Goal: Task Accomplishment & Management: Manage account settings

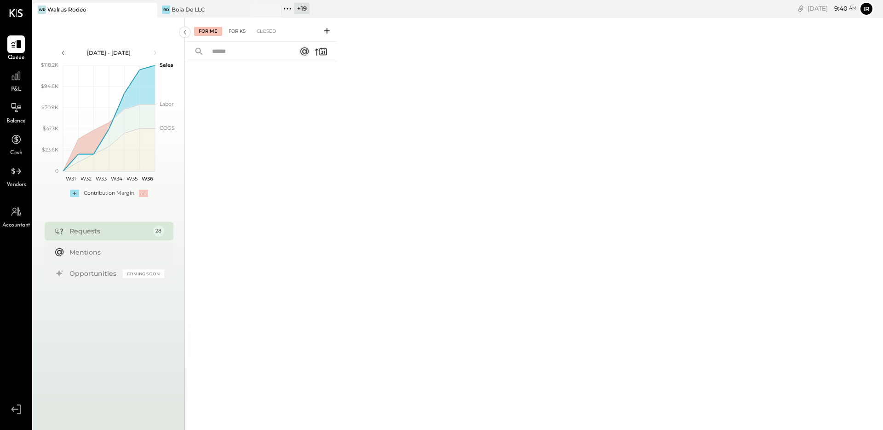
click at [242, 31] on div "For KS" at bounding box center [237, 31] width 26 height 9
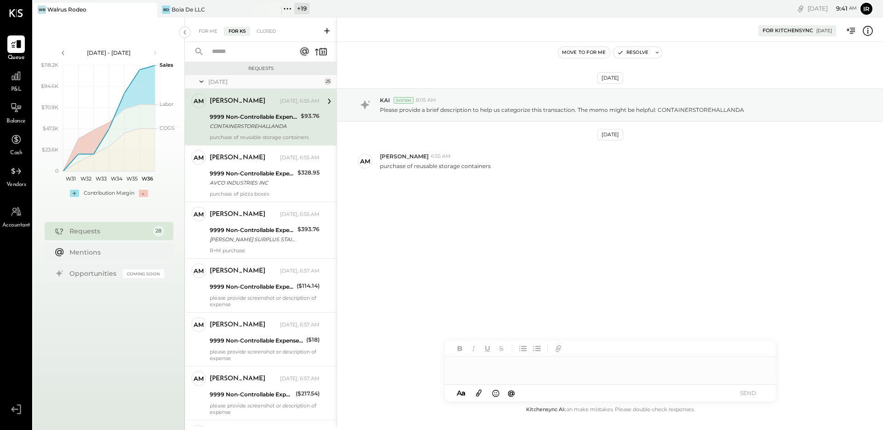
click at [276, 120] on div "9999 Non-Controllable Expenses:Other Income and Expenses:To Be Classified P&L" at bounding box center [254, 116] width 88 height 9
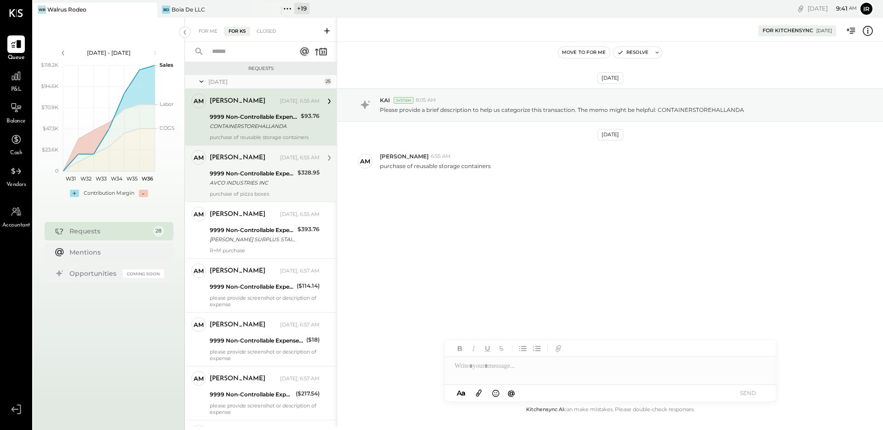
click at [270, 181] on div "AVCO INDUSTRIES INC" at bounding box center [252, 182] width 85 height 9
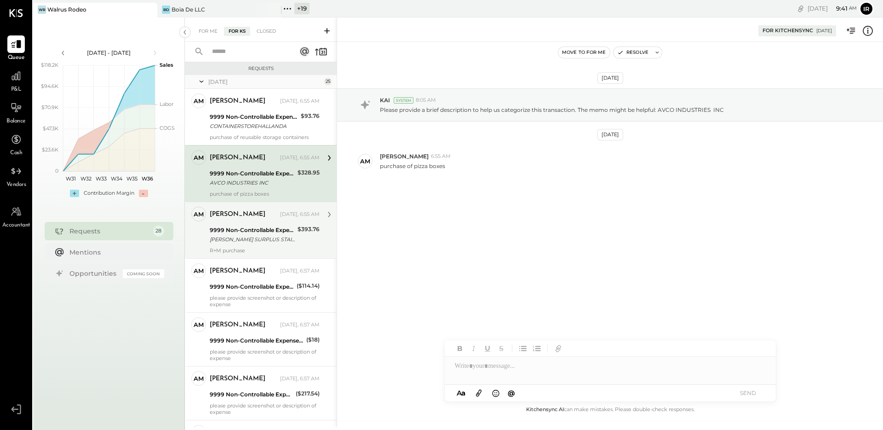
click at [264, 218] on div "[PERSON_NAME]" at bounding box center [244, 214] width 69 height 9
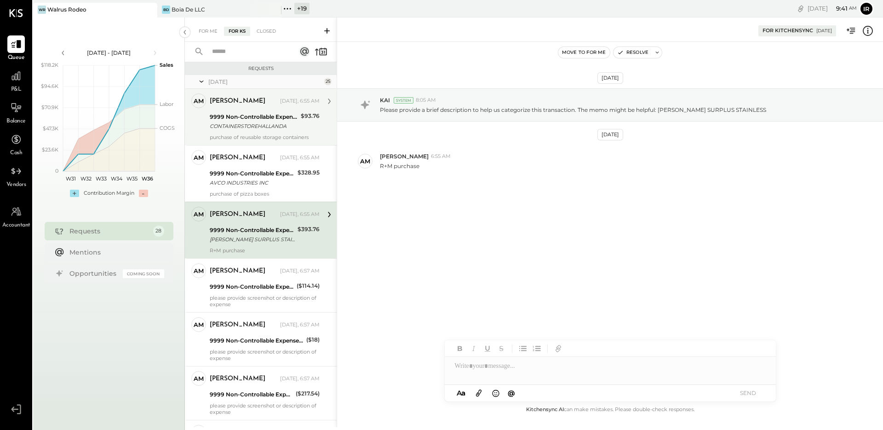
click at [241, 128] on div "CONTAINERSTOREHALLANDA" at bounding box center [254, 125] width 88 height 9
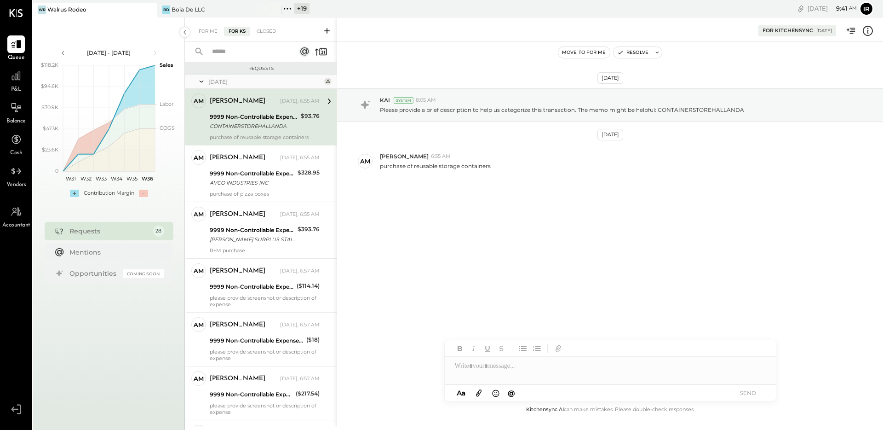
click at [577, 253] on div "[DATE] KAI System 8:05 AM Please provide a brief description to help us categor…" at bounding box center [610, 223] width 546 height 362
click at [195, 7] on div "Boia De LLC" at bounding box center [189, 10] width 34 height 8
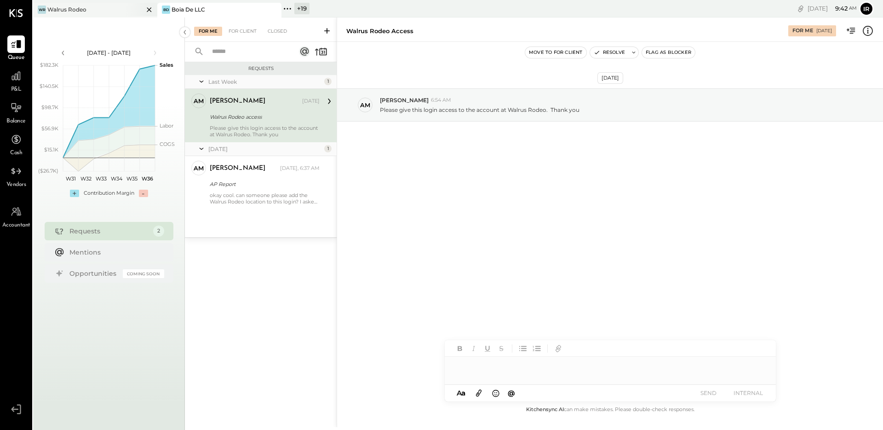
click at [101, 12] on div "WR Walrus Rodeo" at bounding box center [88, 10] width 110 height 8
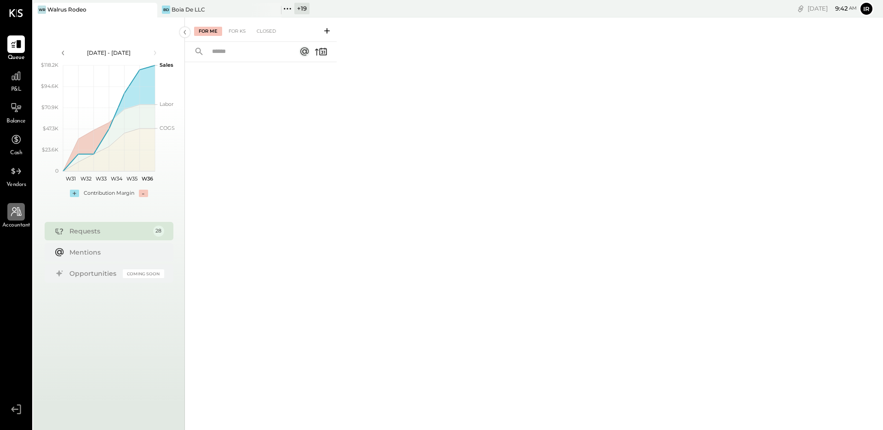
click at [7, 219] on div at bounding box center [15, 211] width 17 height 17
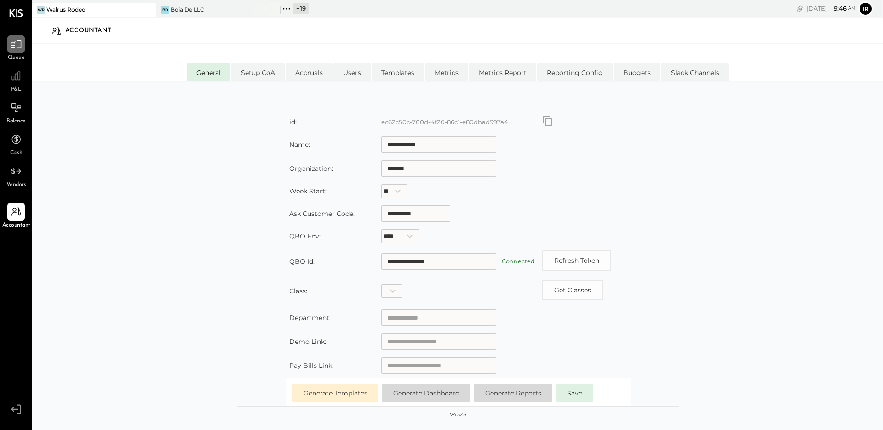
click at [22, 39] on icon at bounding box center [16, 44] width 12 height 12
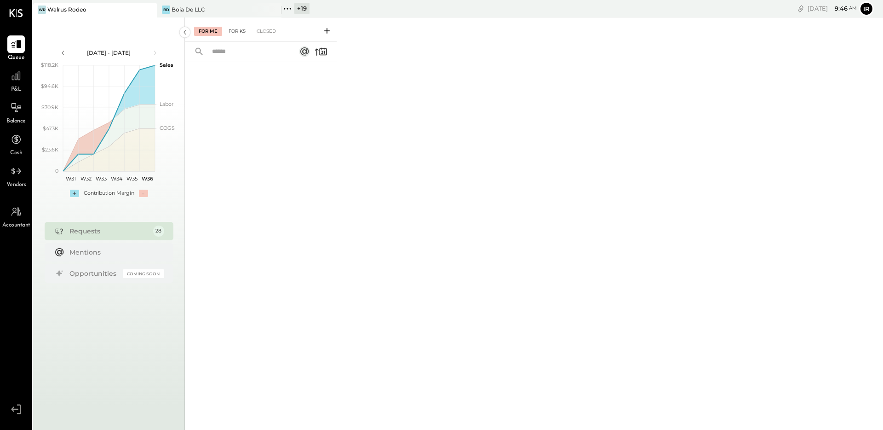
click at [236, 29] on div "For KS" at bounding box center [237, 31] width 26 height 9
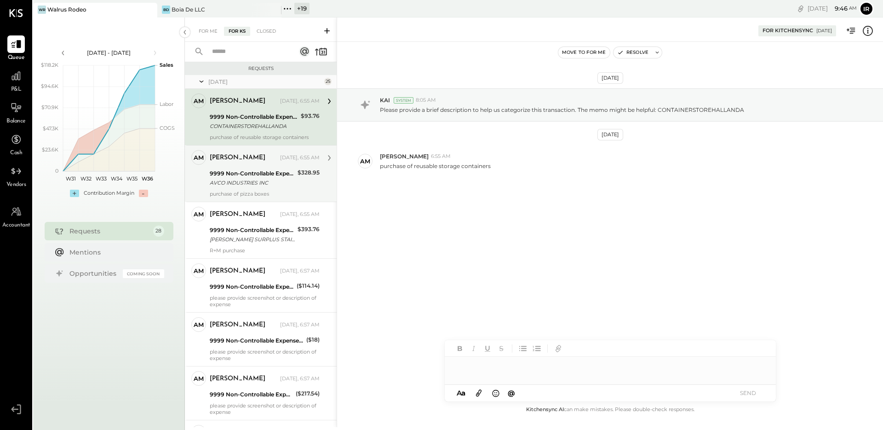
click at [280, 159] on div "[DATE], 6:55 AM" at bounding box center [300, 157] width 40 height 7
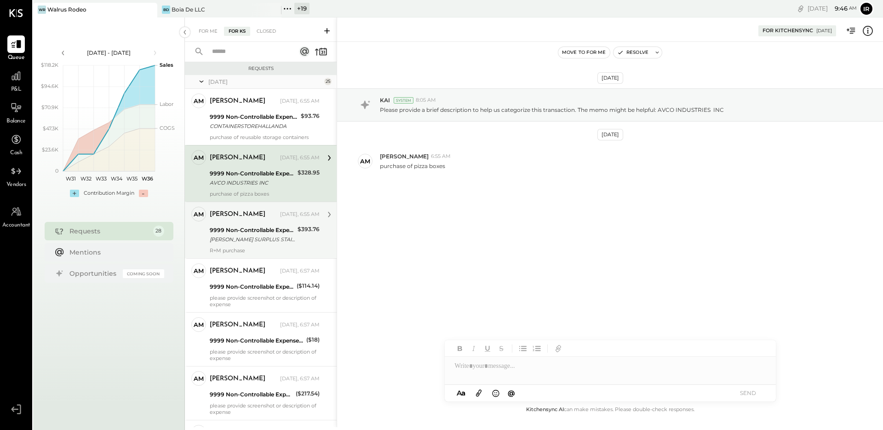
click at [264, 225] on div "9999 Non-Controllable Expenses:Other Income and Expenses:To Be Classified P&L" at bounding box center [252, 229] width 85 height 9
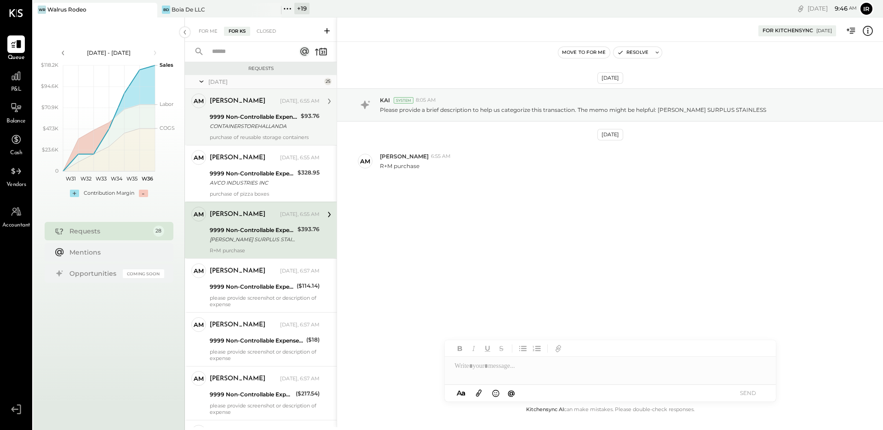
click at [219, 111] on div "9999 Non-Controllable Expenses:Other Income and Expenses:To Be Classified P&L C…" at bounding box center [254, 121] width 88 height 20
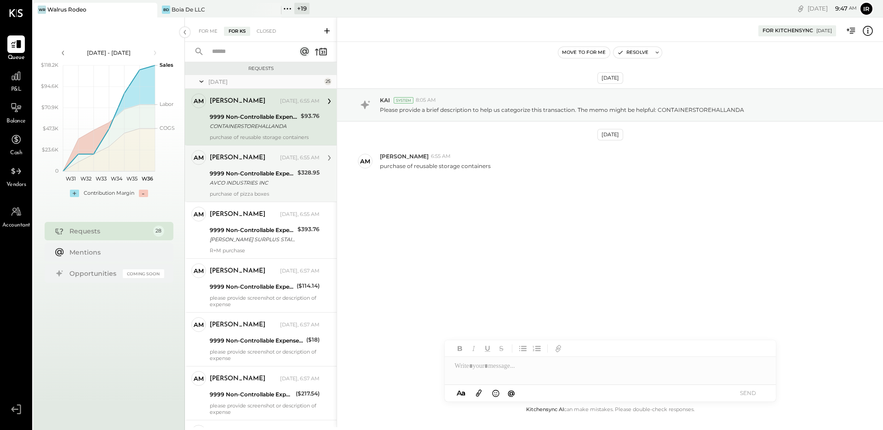
click at [283, 174] on div "9999 Non-Controllable Expenses:Other Income and Expenses:To Be Classified P&L" at bounding box center [252, 173] width 85 height 9
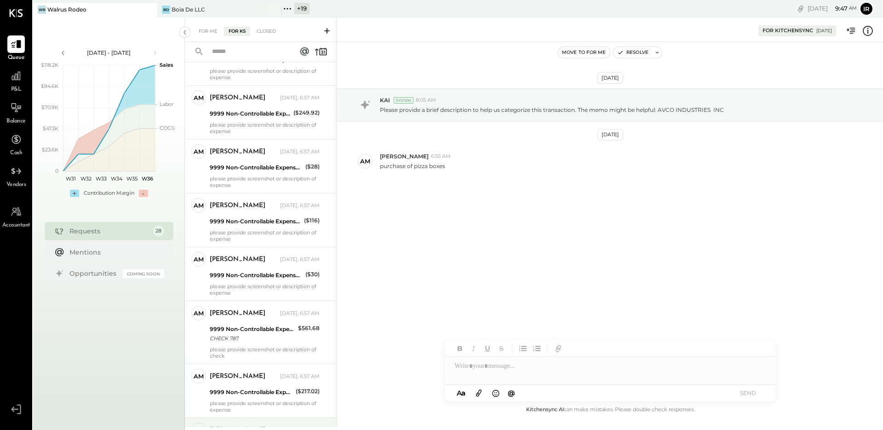
scroll to position [1219, 0]
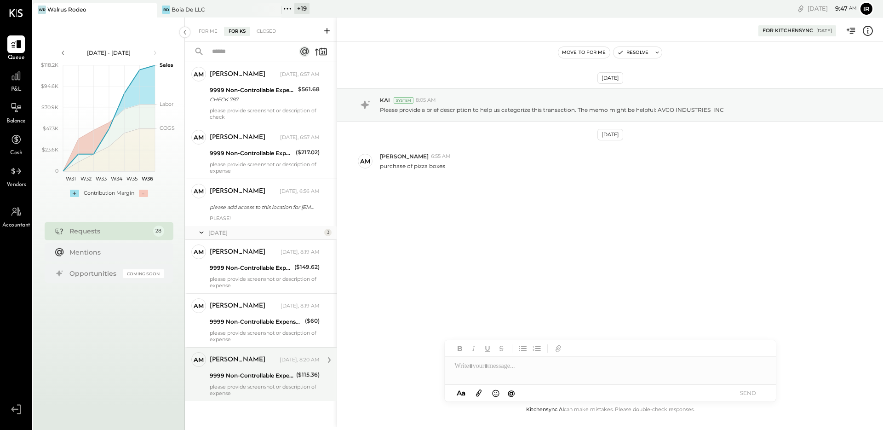
click at [234, 352] on div "[PERSON_NAME] [DATE], 8:20 AM" at bounding box center [265, 360] width 110 height 16
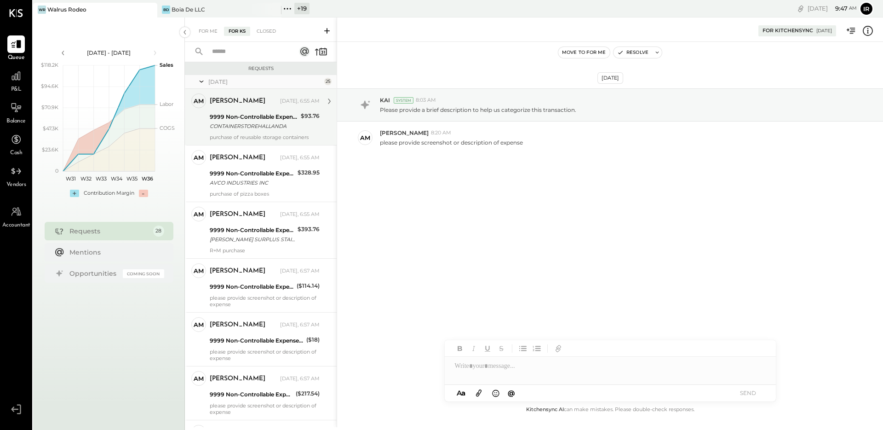
click at [246, 127] on div "CONTAINERSTOREHALLANDA" at bounding box center [254, 125] width 88 height 9
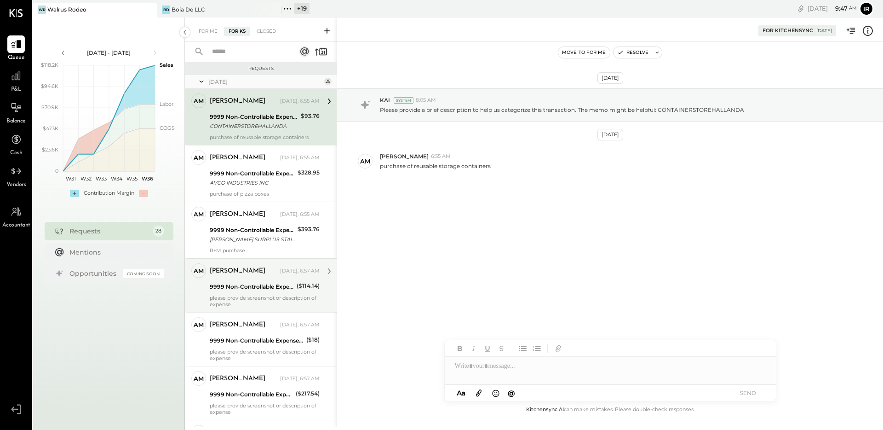
click at [237, 302] on div "please provide screenshot or description of expense" at bounding box center [265, 300] width 110 height 13
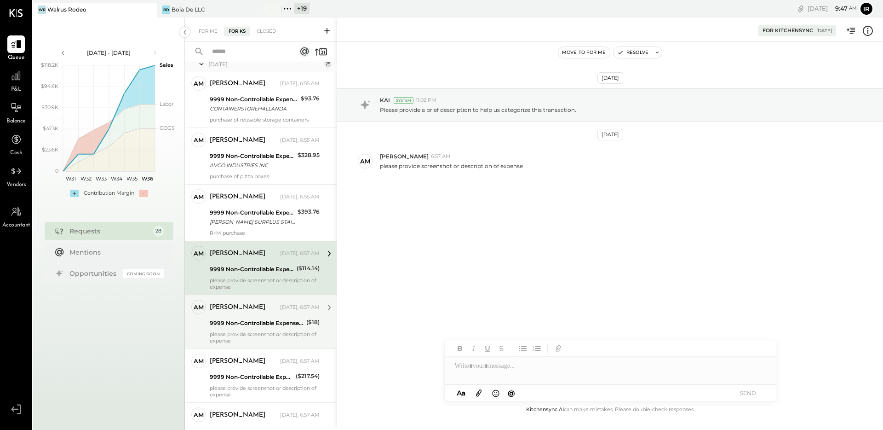
scroll to position [38, 0]
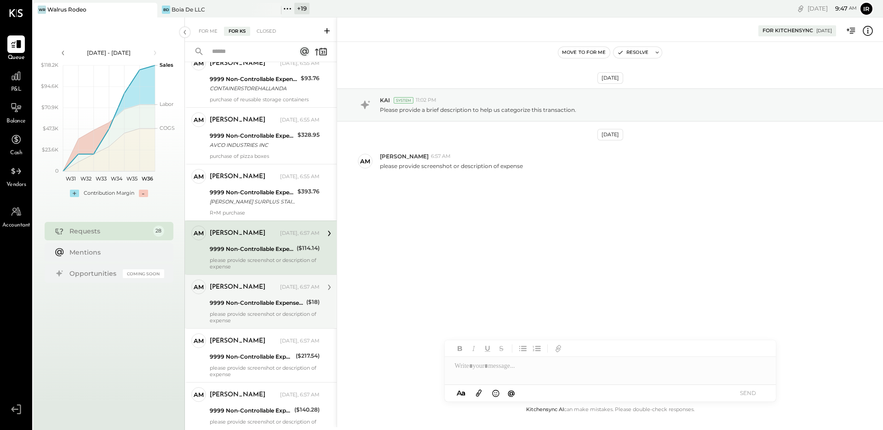
drag, startPoint x: 235, startPoint y: 309, endPoint x: 246, endPoint y: 307, distance: 11.2
click at [235, 309] on div "[PERSON_NAME] [DATE], 6:57 AM 9999 Non-Controllable Expenses:Other Income and E…" at bounding box center [265, 301] width 110 height 44
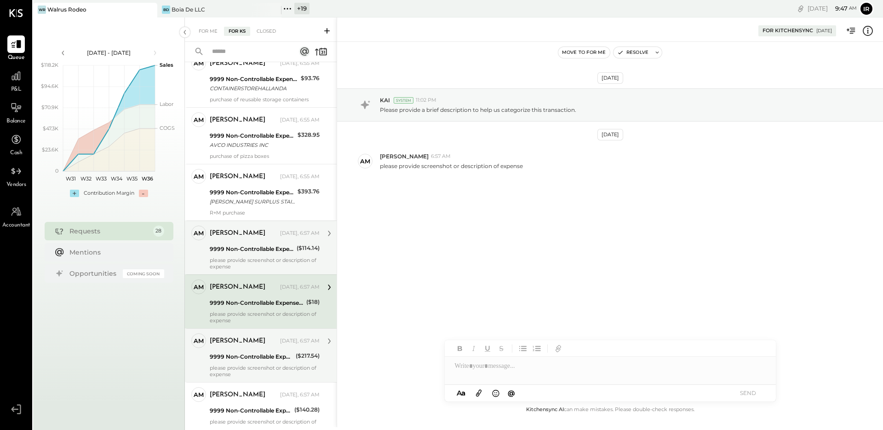
click at [269, 349] on div "[PERSON_NAME] [DATE], 6:57 AM 9999 Non-Controllable Expenses:Other Income and E…" at bounding box center [265, 355] width 110 height 44
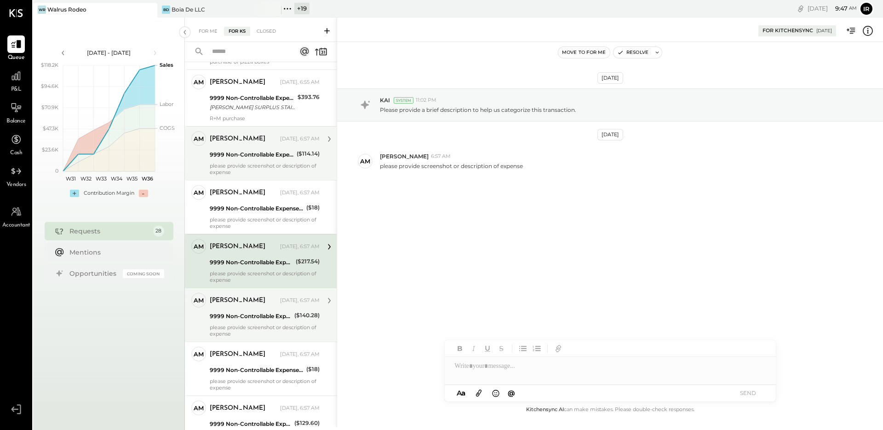
click at [244, 299] on div "[PERSON_NAME]" at bounding box center [244, 300] width 69 height 9
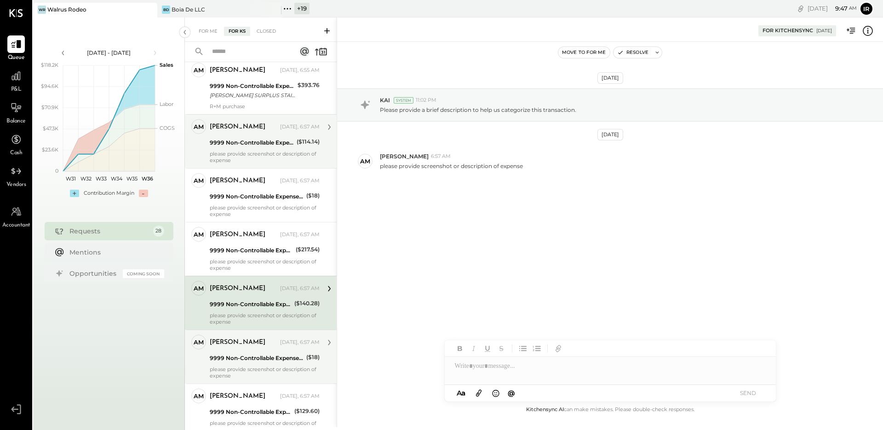
click at [258, 352] on div "9999 Non-Controllable Expenses:Other Income and Expenses:To Be Classified P&L" at bounding box center [257, 357] width 94 height 11
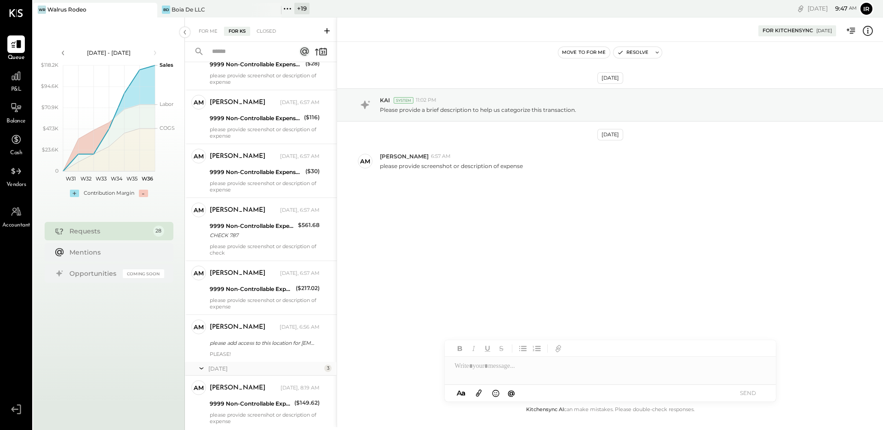
scroll to position [1219, 0]
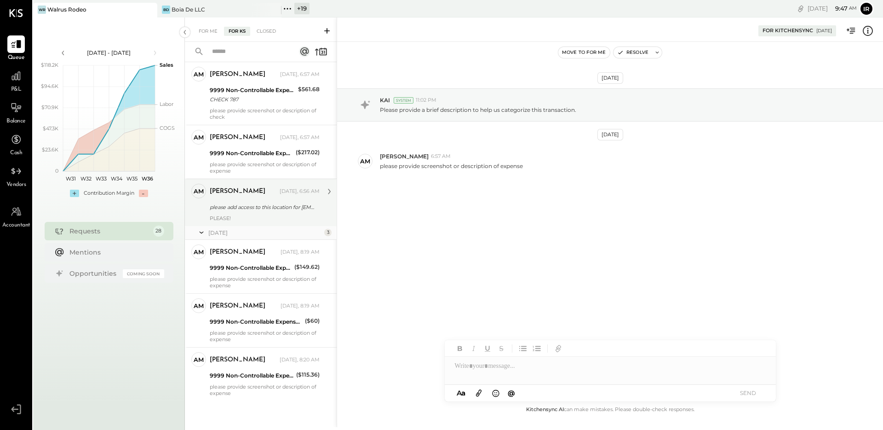
click at [254, 215] on div "PLEASE!" at bounding box center [265, 218] width 110 height 6
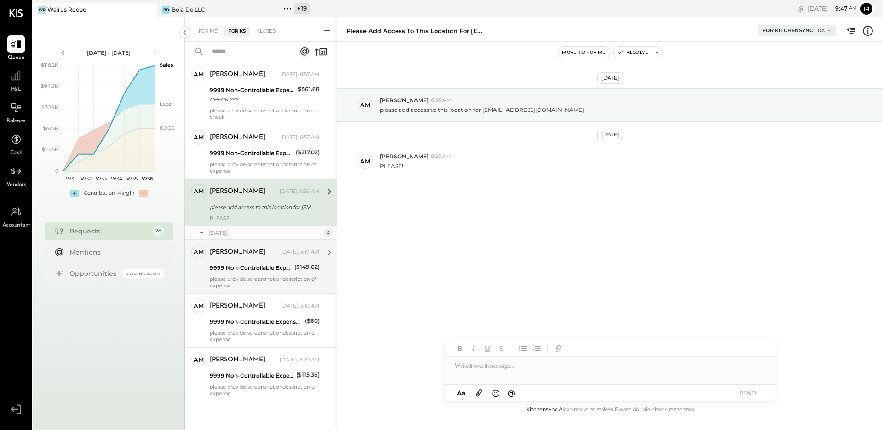
click at [259, 274] on div "[PERSON_NAME] [DATE], 8:19 AM 9999 Non-Controllable Expenses:Other Income and E…" at bounding box center [265, 266] width 110 height 44
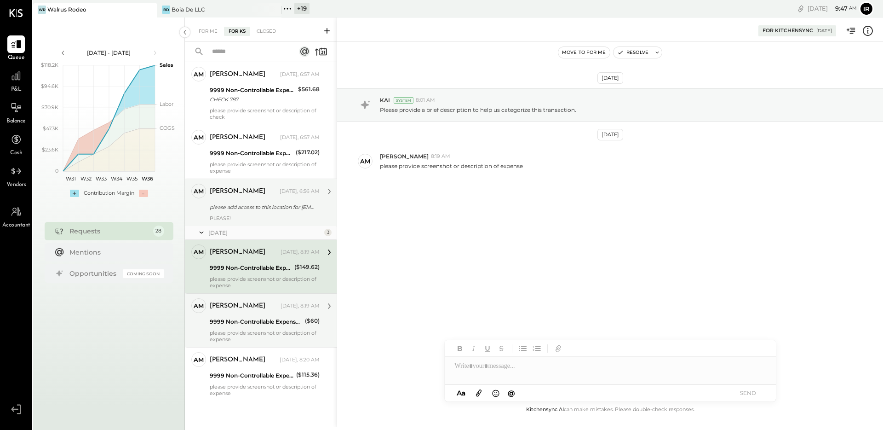
click at [253, 324] on div "9999 Non-Controllable Expenses:Other Income and Expenses:To Be Classified P&L" at bounding box center [256, 321] width 92 height 9
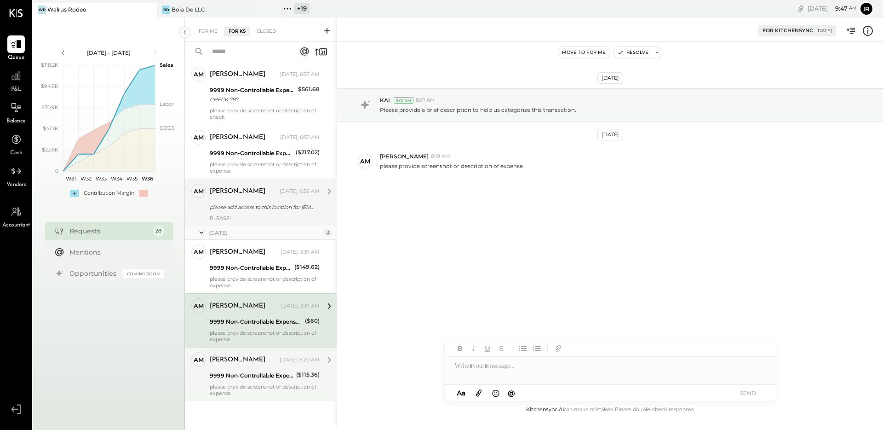
click at [255, 381] on div "[PERSON_NAME] [DATE], 8:20 AM 9999 Non-Controllable Expenses:Other Income and E…" at bounding box center [265, 374] width 110 height 44
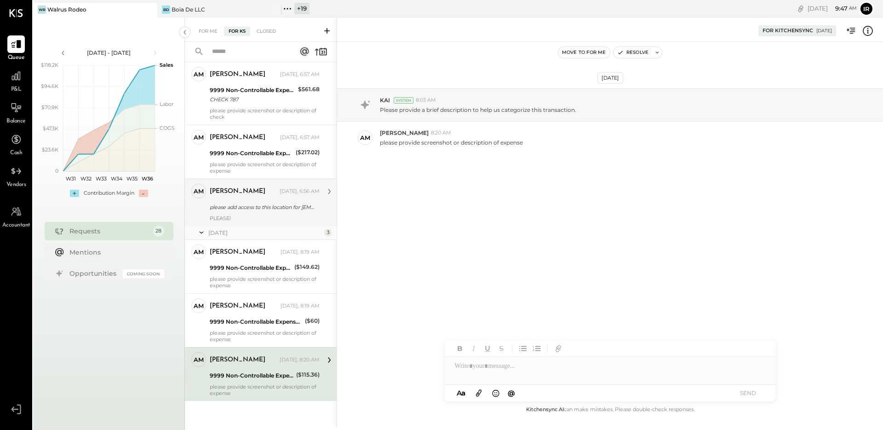
click at [268, 215] on div "PLEASE!" at bounding box center [265, 218] width 110 height 6
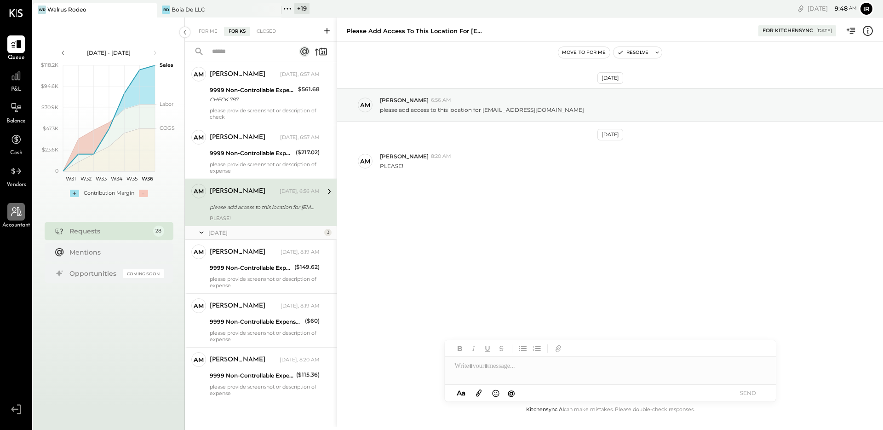
click at [10, 220] on div at bounding box center [15, 211] width 17 height 17
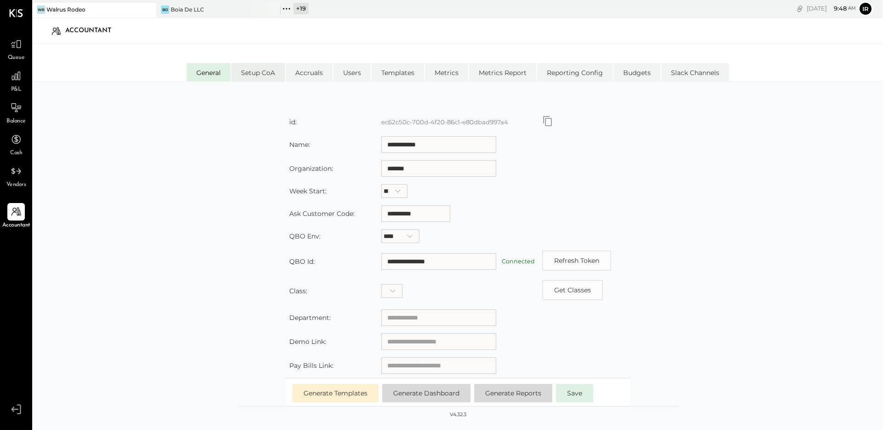
click at [258, 71] on li "Setup CoA" at bounding box center [257, 72] width 53 height 18
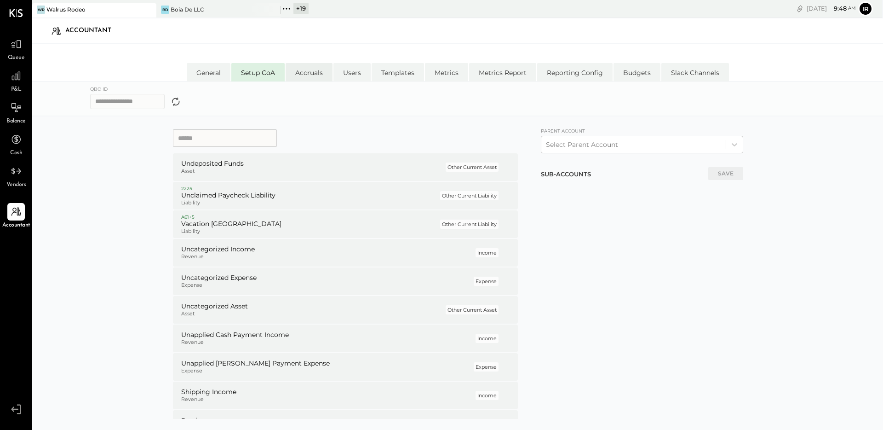
click at [306, 69] on li "Accruals" at bounding box center [309, 72] width 47 height 18
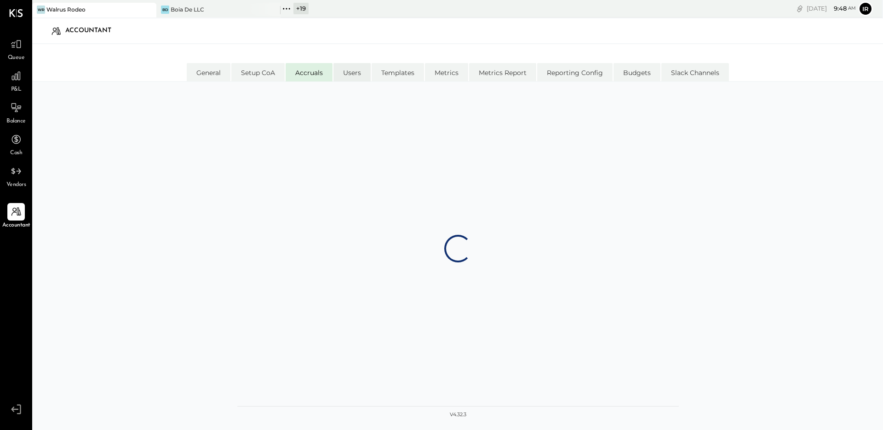
click at [355, 70] on li "Users" at bounding box center [352, 72] width 37 height 18
click at [401, 70] on li "Templates" at bounding box center [398, 72] width 52 height 18
click at [455, 74] on li "Metrics" at bounding box center [446, 72] width 43 height 18
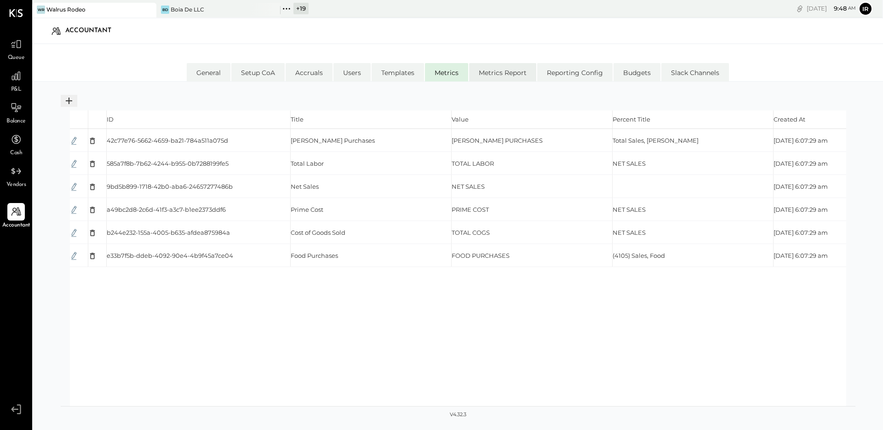
click at [514, 73] on li "Metrics Report" at bounding box center [502, 72] width 67 height 18
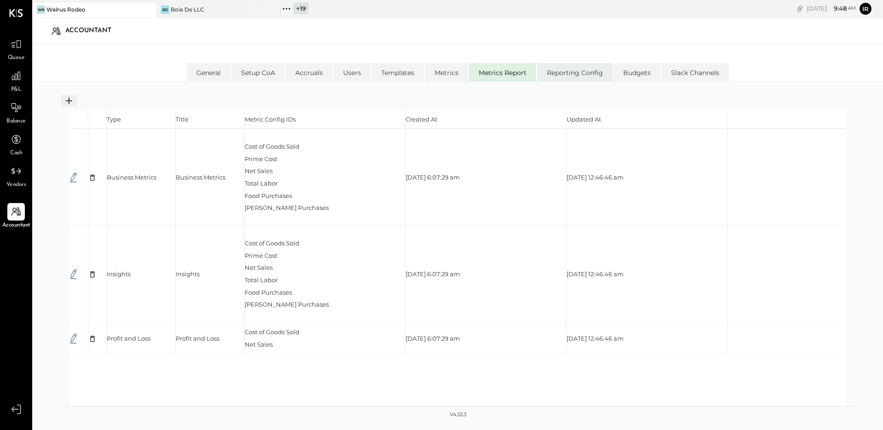
click at [572, 70] on li "Reporting Config" at bounding box center [574, 72] width 75 height 18
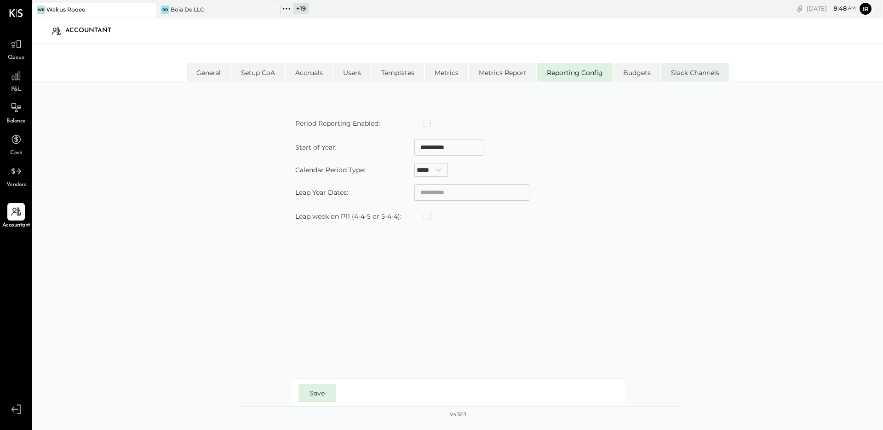
drag, startPoint x: 653, startPoint y: 69, endPoint x: 675, endPoint y: 69, distance: 21.6
click at [653, 69] on li "Budgets" at bounding box center [637, 72] width 47 height 18
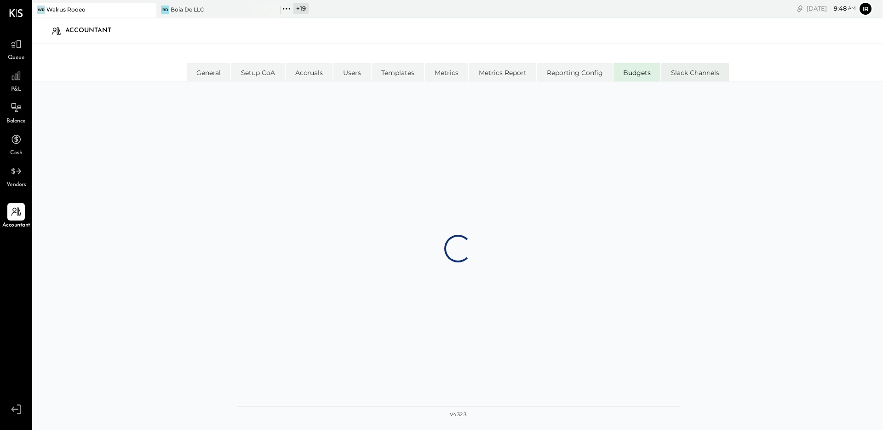
click at [701, 68] on li "Slack Channels" at bounding box center [696, 72] width 68 height 18
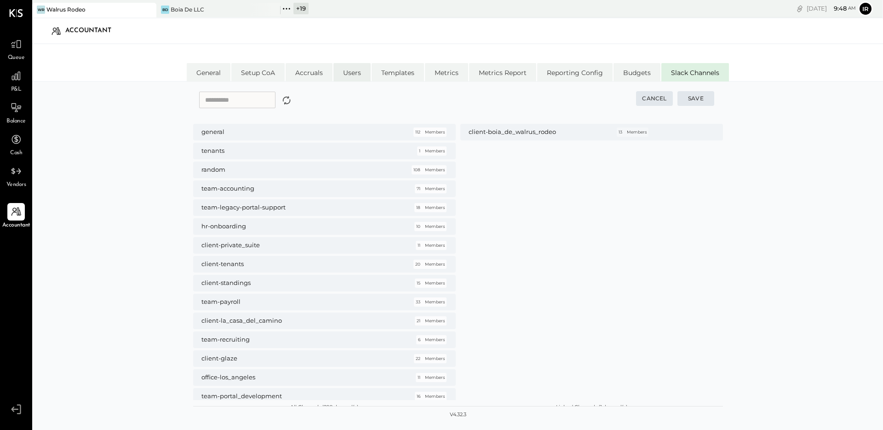
click at [361, 67] on li "Users" at bounding box center [352, 72] width 37 height 18
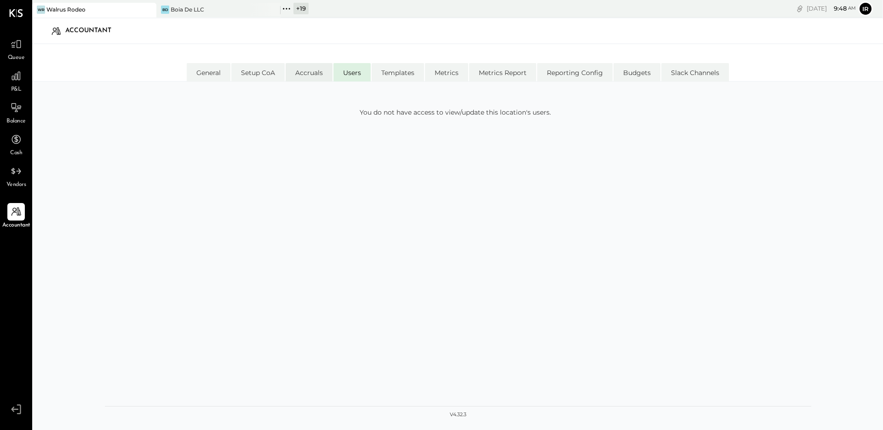
click at [317, 72] on li "Accruals" at bounding box center [309, 72] width 47 height 18
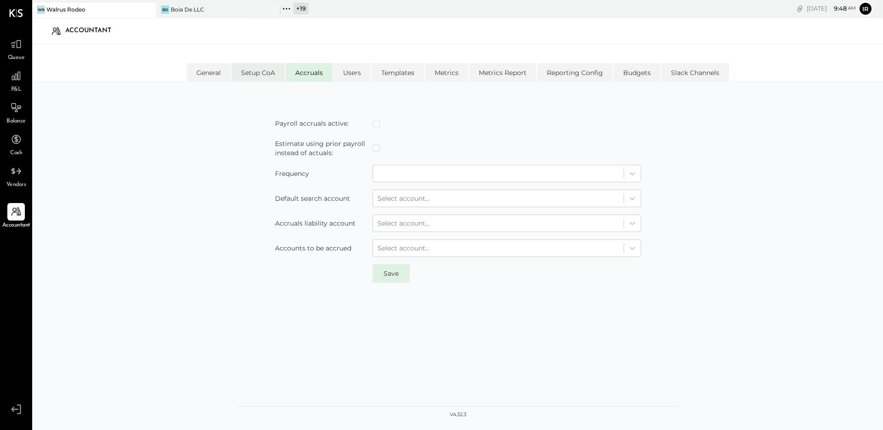
click at [251, 72] on li "Setup CoA" at bounding box center [257, 72] width 53 height 18
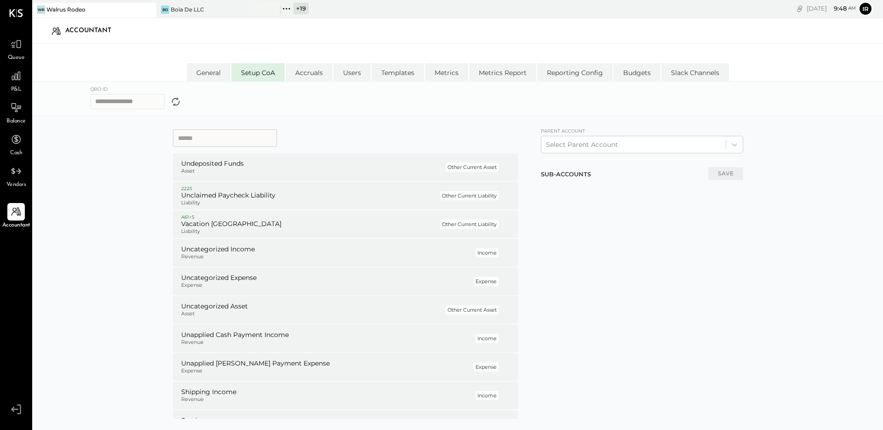
click at [184, 70] on div "General Setup CoA Accruals Users Templates Metrics Metrics Report Reporting Con…" at bounding box center [457, 62] width 851 height 37
click at [202, 69] on li "General" at bounding box center [209, 72] width 44 height 18
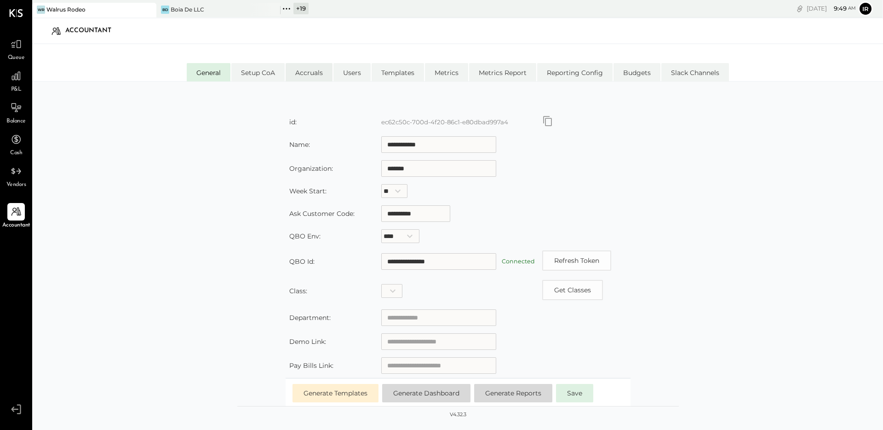
click at [310, 78] on li "Accruals" at bounding box center [309, 72] width 47 height 18
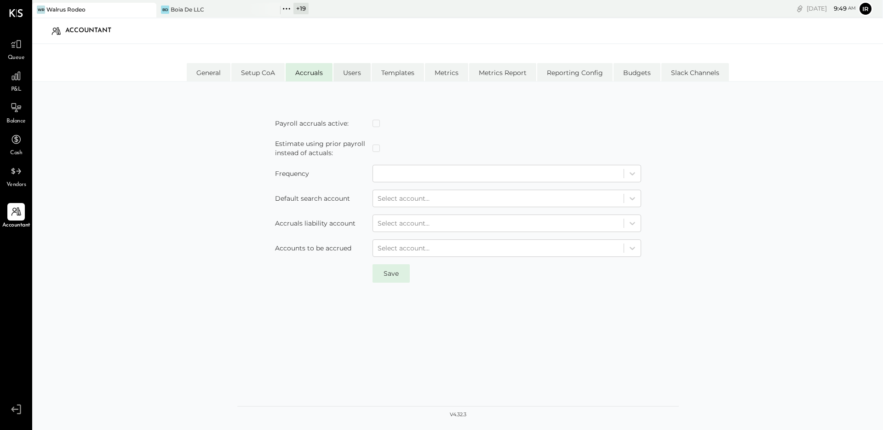
click at [351, 72] on li "Users" at bounding box center [352, 72] width 37 height 18
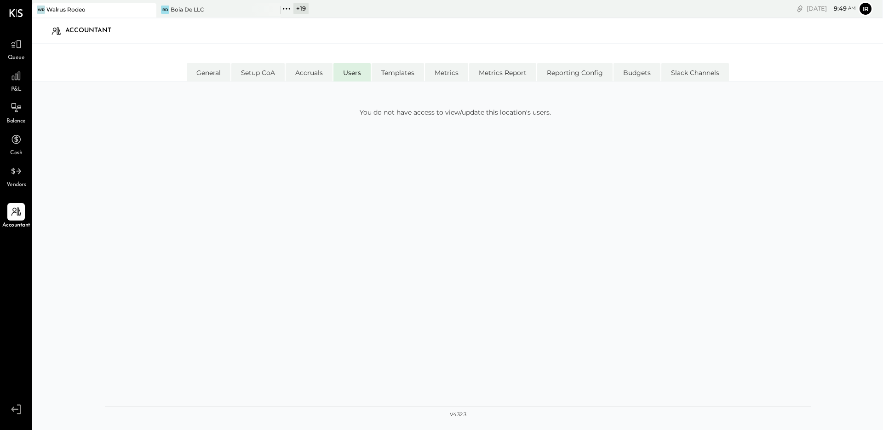
click at [392, 171] on div "You do not have access to view/update this location's users." at bounding box center [458, 248] width 707 height 315
click at [12, 39] on icon at bounding box center [16, 44] width 12 height 12
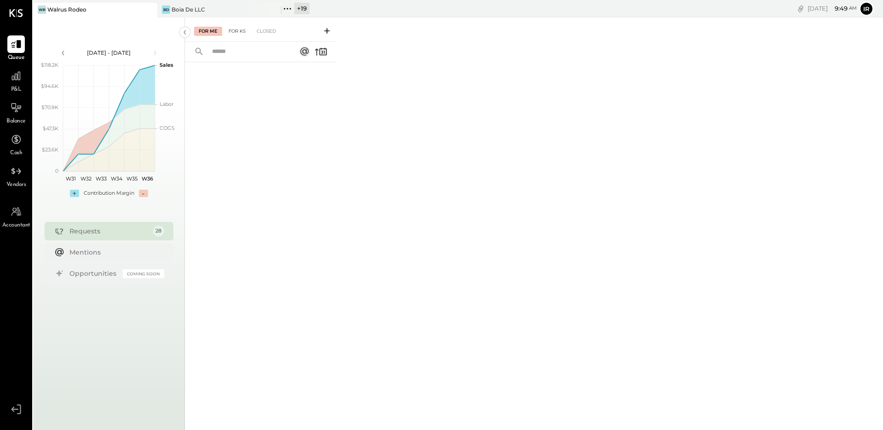
click at [239, 27] on div "For KS" at bounding box center [237, 31] width 26 height 9
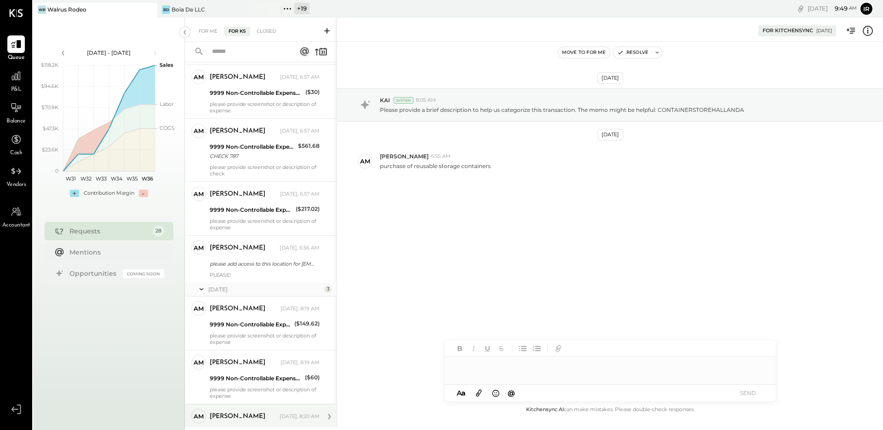
scroll to position [1219, 0]
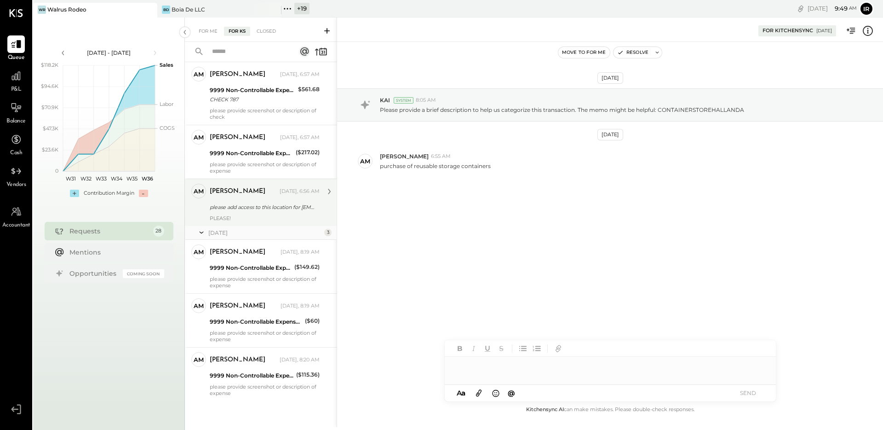
click at [259, 210] on div "please add access to this location for [EMAIL_ADDRESS][DOMAIN_NAME]" at bounding box center [263, 206] width 107 height 9
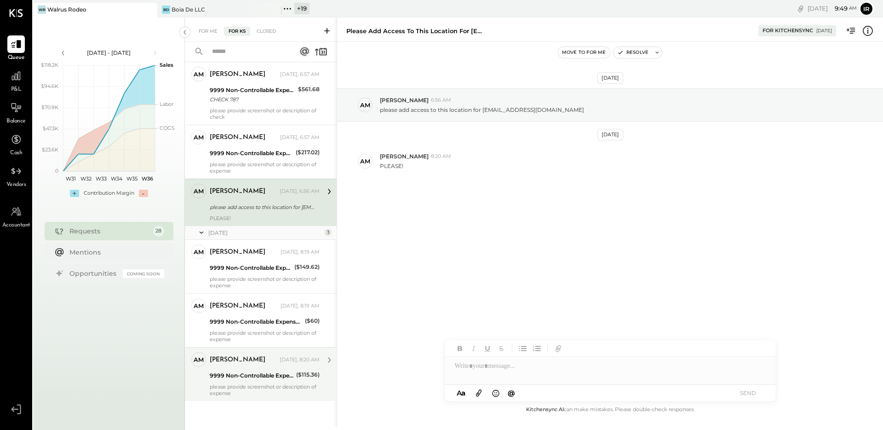
click at [240, 383] on div "please provide screenshot or description of expense" at bounding box center [265, 389] width 110 height 13
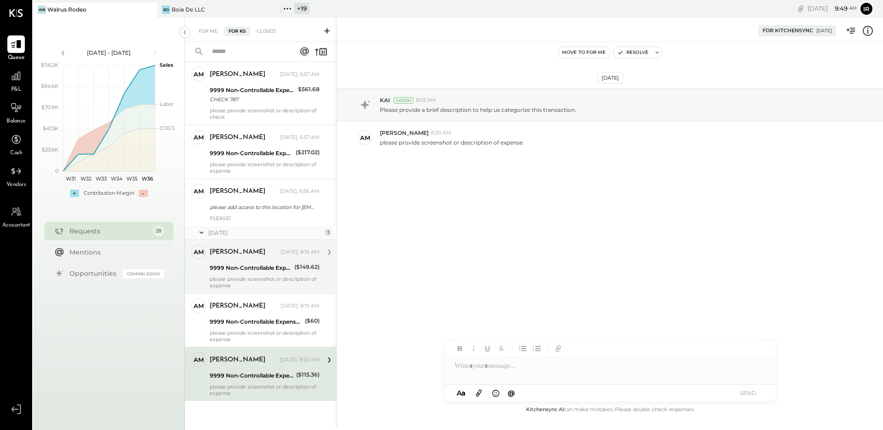
click at [274, 265] on div "9999 Non-Controllable Expenses:Other Income and Expenses:To Be Classified P&L" at bounding box center [251, 267] width 82 height 9
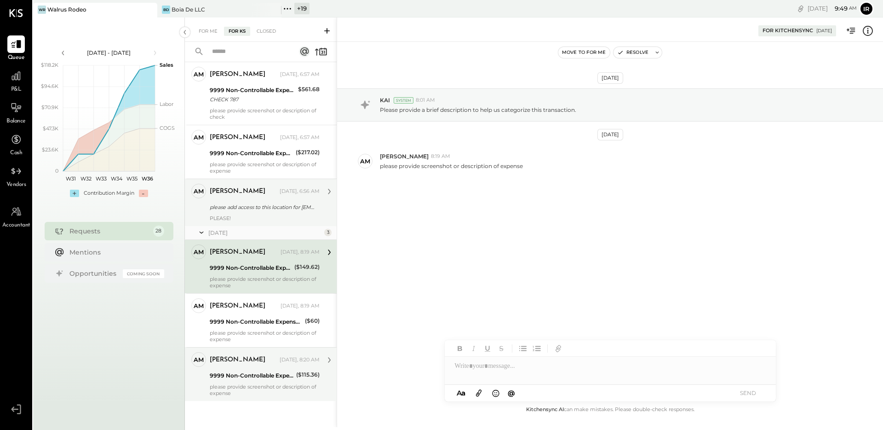
click at [264, 206] on div "please add access to this location for [EMAIL_ADDRESS][DOMAIN_NAME]" at bounding box center [263, 206] width 107 height 9
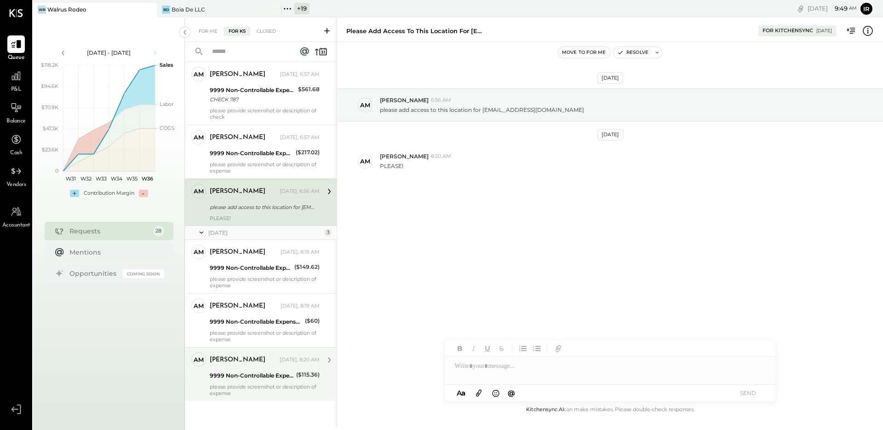
click at [525, 370] on div at bounding box center [610, 366] width 331 height 18
type input "*"
click at [596, 262] on div "[DATE] AM [PERSON_NAME] 6:56 AM please add access to this location for [PERSON_…" at bounding box center [610, 223] width 546 height 362
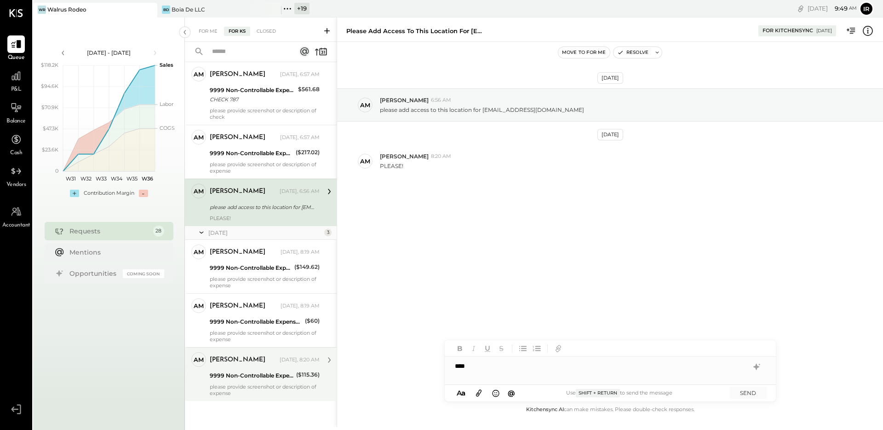
click at [483, 374] on div "***" at bounding box center [610, 366] width 331 height 18
click at [357, 245] on div "[DATE] AM [PERSON_NAME] 6:56 AM please add access to this location for [PERSON_…" at bounding box center [610, 156] width 546 height 182
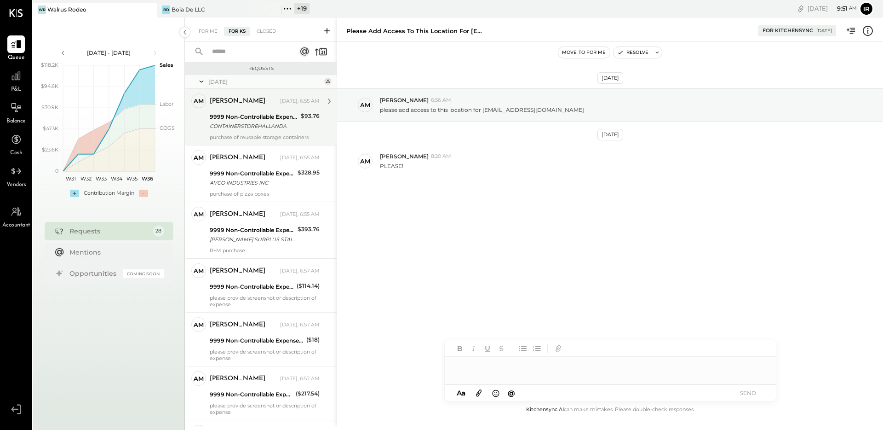
click at [272, 115] on div "9999 Non-Controllable Expenses:Other Income and Expenses:To Be Classified P&L" at bounding box center [254, 116] width 88 height 9
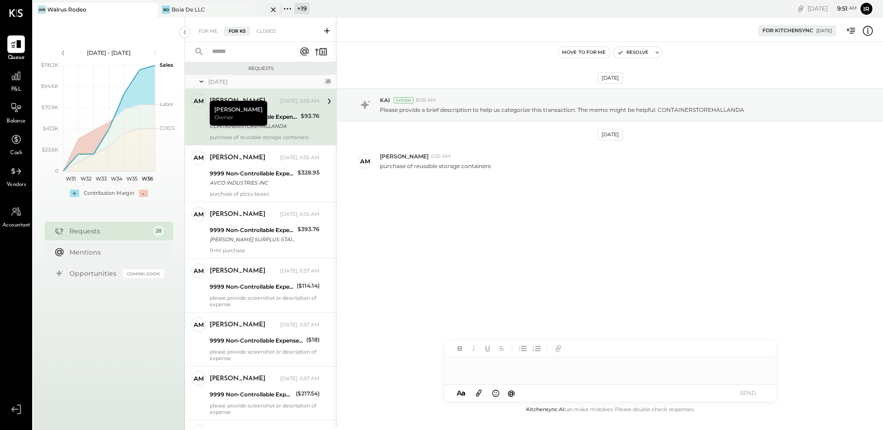
click at [206, 13] on div "[PERSON_NAME] De LLC" at bounding box center [212, 10] width 110 height 8
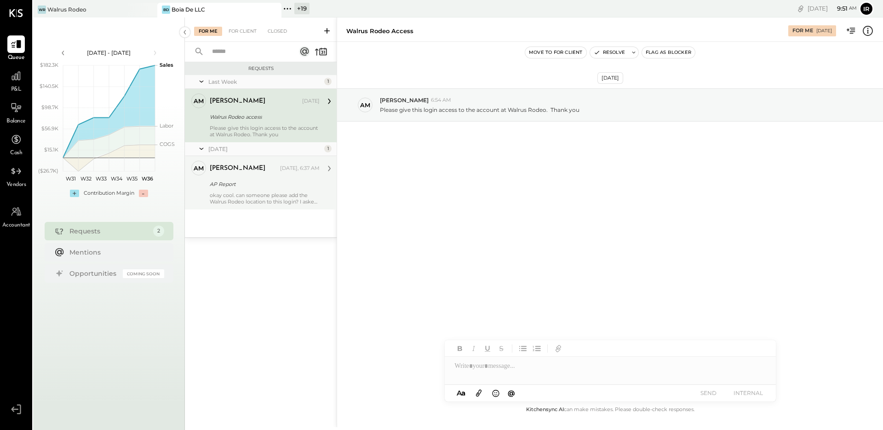
click at [273, 194] on div "okay cool. can someone please add the Walrus Rodeo location to this login? I as…" at bounding box center [265, 198] width 110 height 13
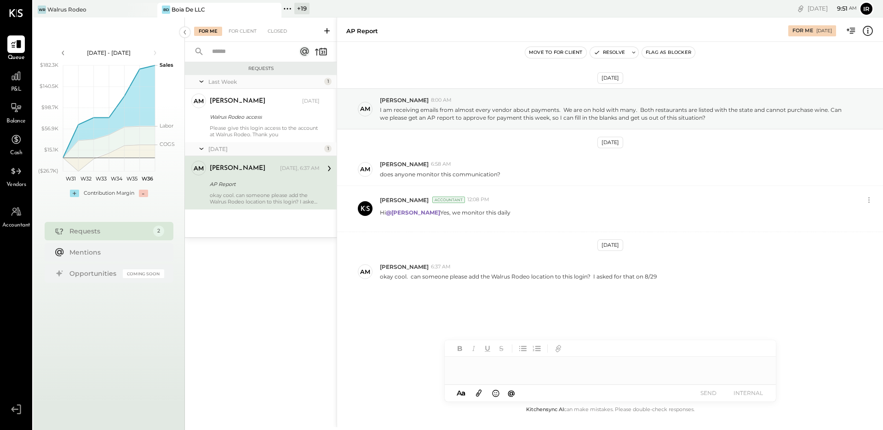
click at [483, 367] on div at bounding box center [610, 366] width 331 height 18
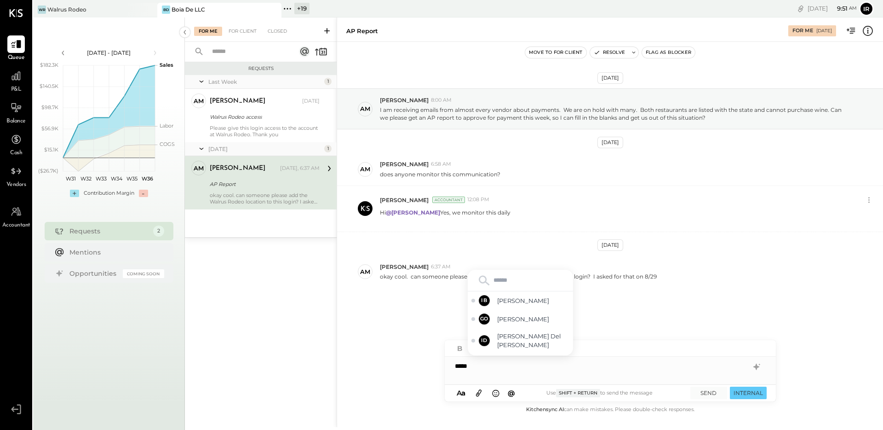
type input "*"
type input "***"
click at [521, 305] on span "[PERSON_NAME]" at bounding box center [533, 309] width 72 height 9
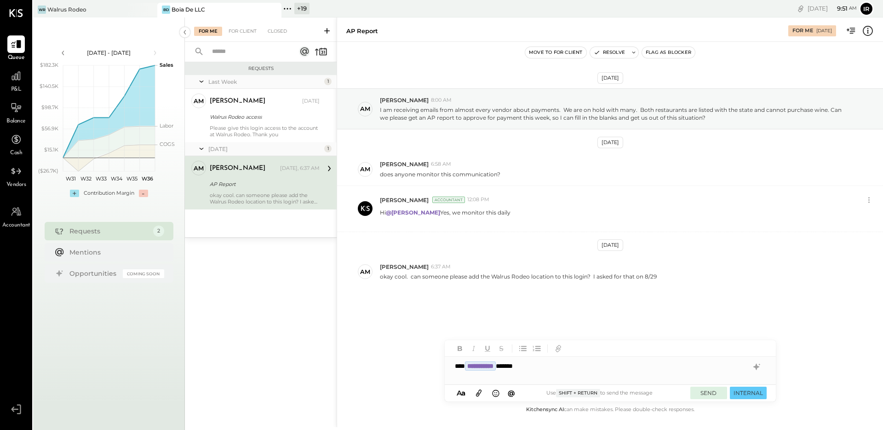
click at [691, 392] on button "SEND" at bounding box center [709, 392] width 37 height 12
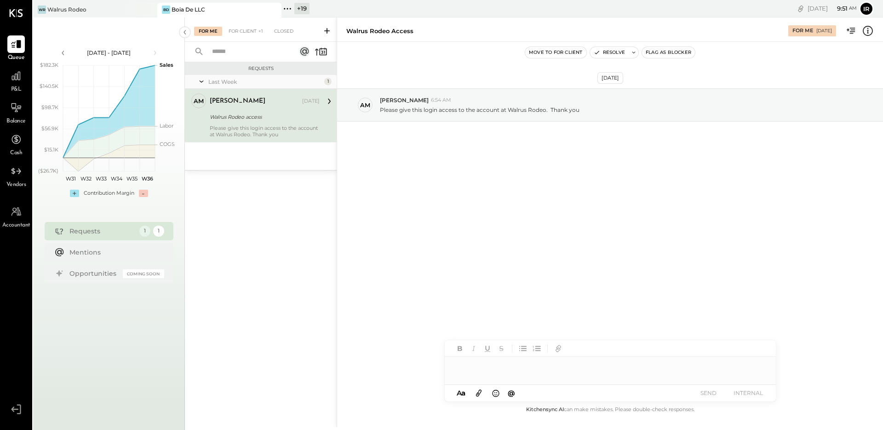
click at [254, 22] on div "For Me For Client +1 Closed" at bounding box center [261, 29] width 152 height 24
click at [242, 32] on div "For Client" at bounding box center [242, 31] width 37 height 9
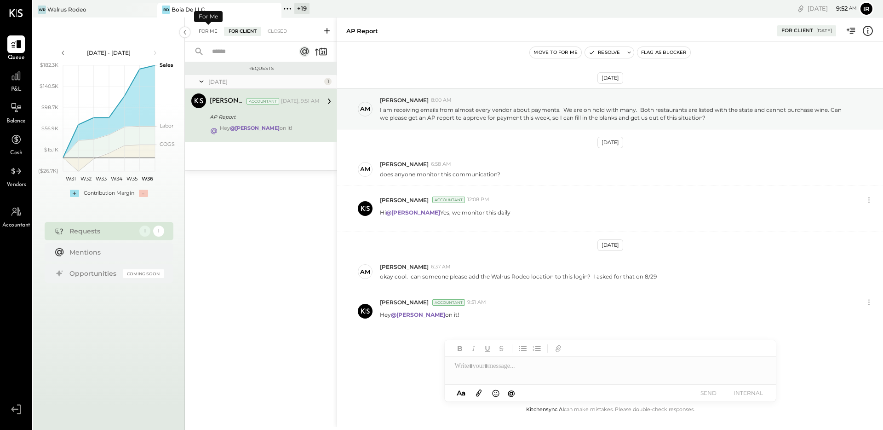
click at [205, 29] on div "For Me" at bounding box center [208, 31] width 28 height 9
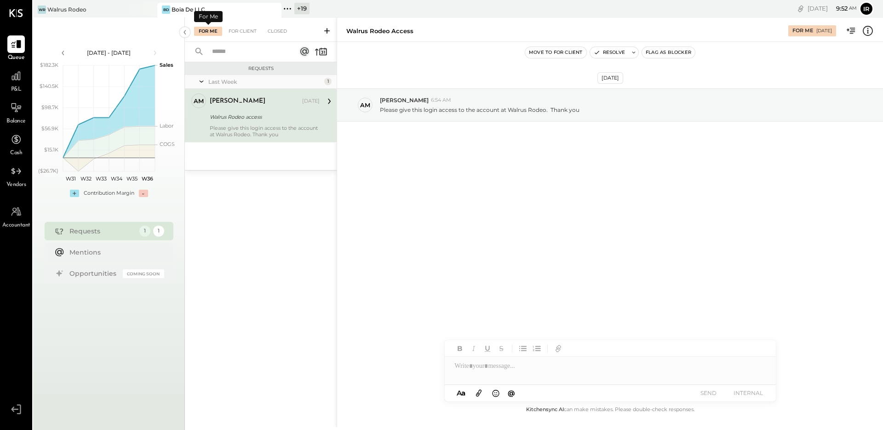
click at [251, 114] on div "Walrus Rodeo access" at bounding box center [263, 116] width 107 height 9
click at [613, 52] on button "Resolve" at bounding box center [609, 52] width 39 height 11
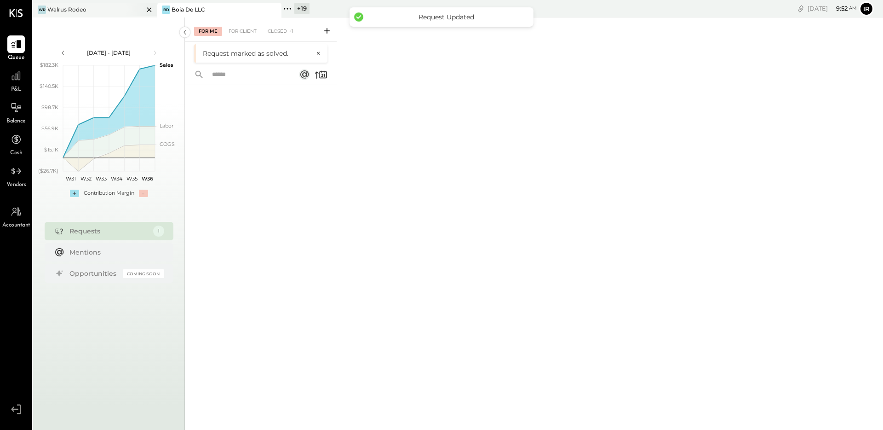
click at [100, 6] on div "WR Walrus Rodeo" at bounding box center [88, 10] width 110 height 8
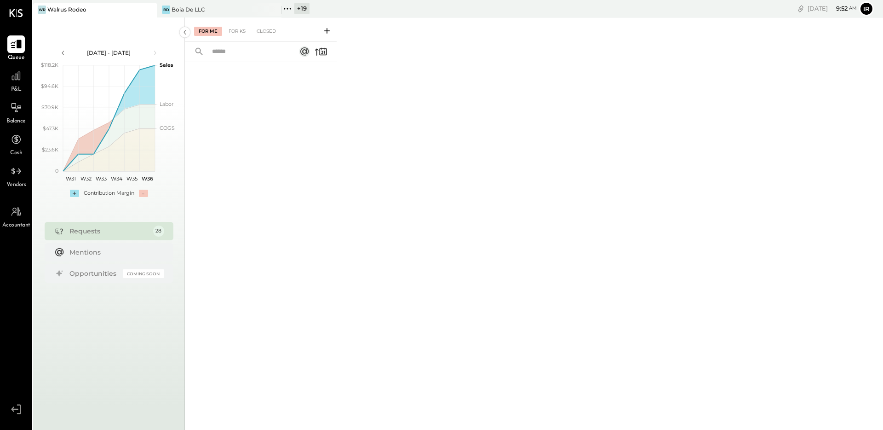
click at [20, 48] on icon at bounding box center [16, 44] width 11 height 9
click at [242, 30] on div "For KS" at bounding box center [237, 31] width 26 height 9
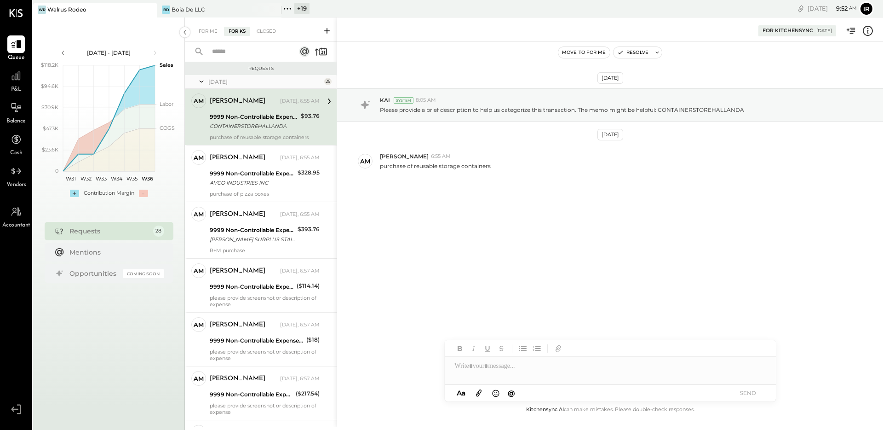
click at [426, 265] on div "[DATE] KAI System 8:05 AM Please provide a brief description to help us categor…" at bounding box center [610, 223] width 546 height 362
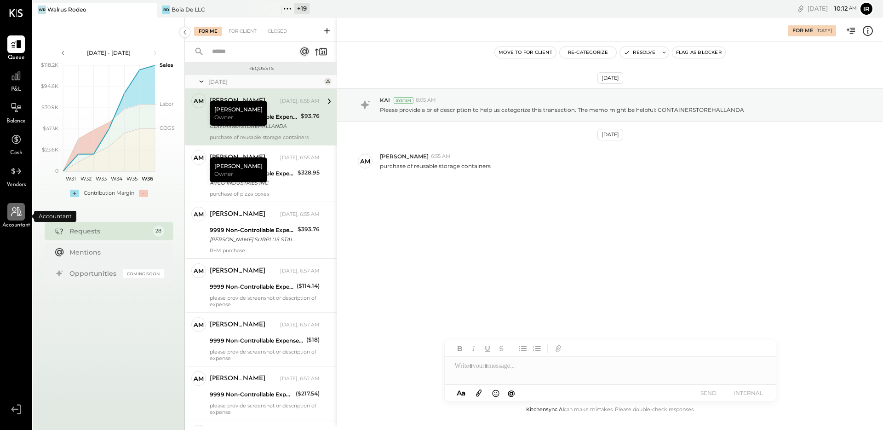
click at [17, 216] on icon at bounding box center [16, 212] width 12 height 12
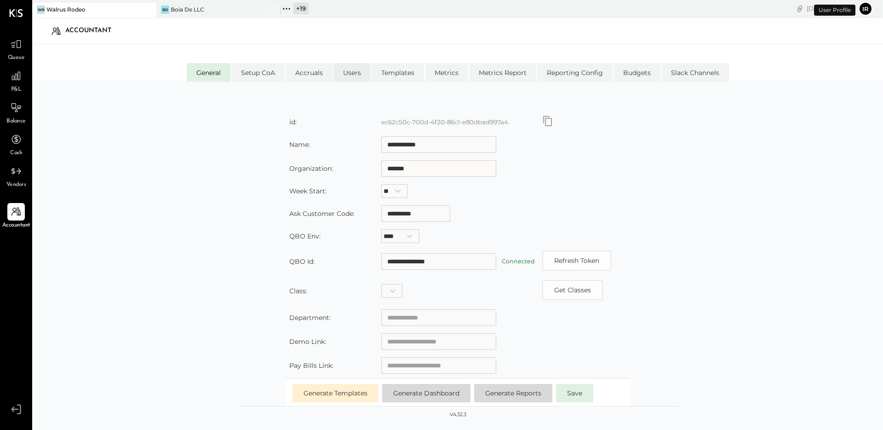
click at [360, 73] on li "Users" at bounding box center [352, 72] width 37 height 18
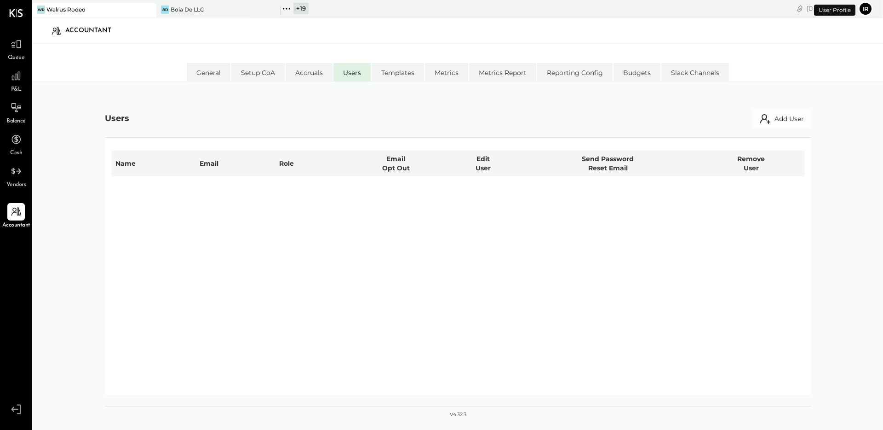
select select "********"
select select "**********"
select select "********"
select select "*****"
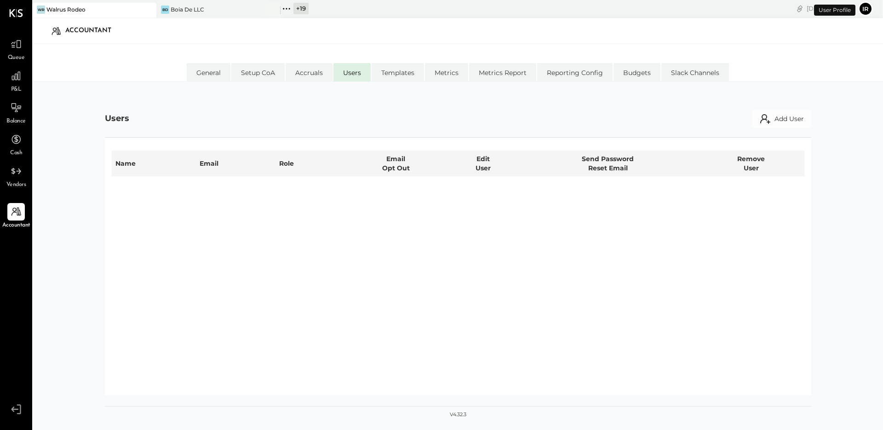
select select "**********"
select select "********"
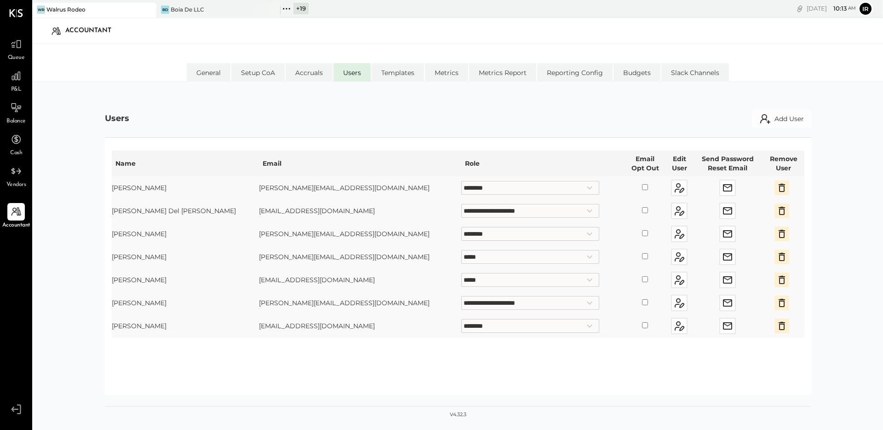
click at [290, 258] on td "alex@walrusrodeo.com" at bounding box center [360, 256] width 202 height 23
copy td "alex@walrusrodeo.com"
click at [20, 43] on icon at bounding box center [16, 44] width 12 height 12
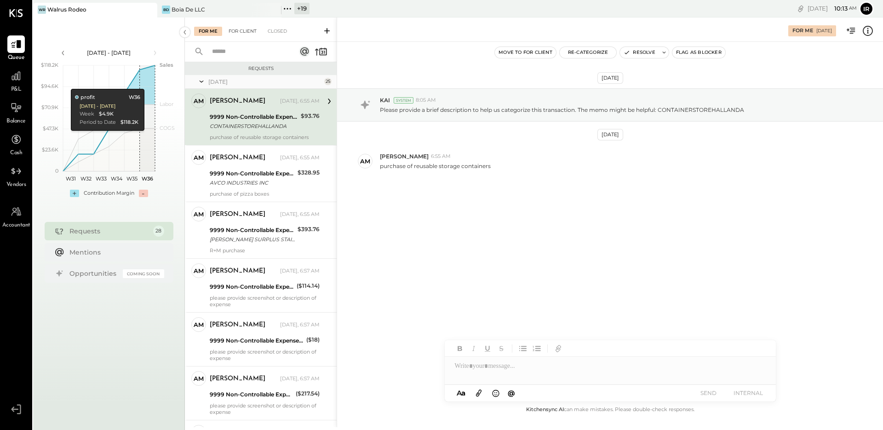
click at [245, 35] on div "For Client" at bounding box center [242, 31] width 37 height 9
